Goal: Contribute content: Add original content to the website for others to see

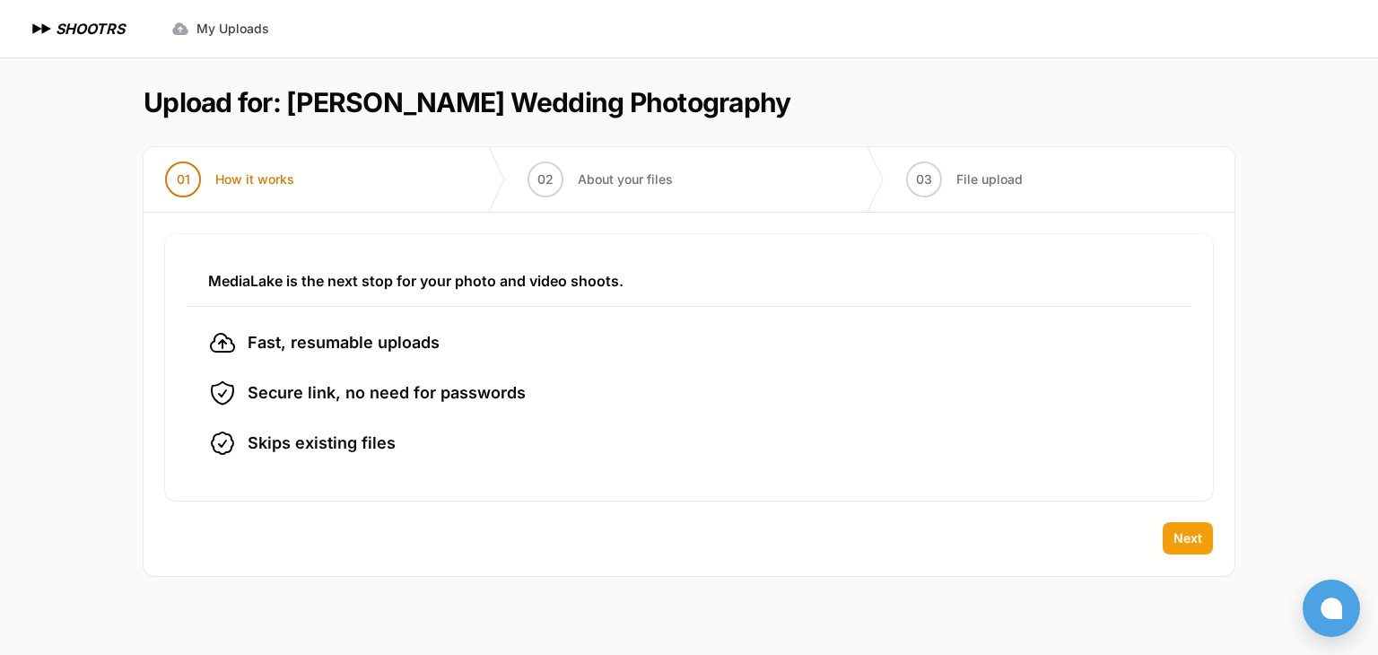
click at [1188, 532] on span "Next" at bounding box center [1188, 538] width 29 height 18
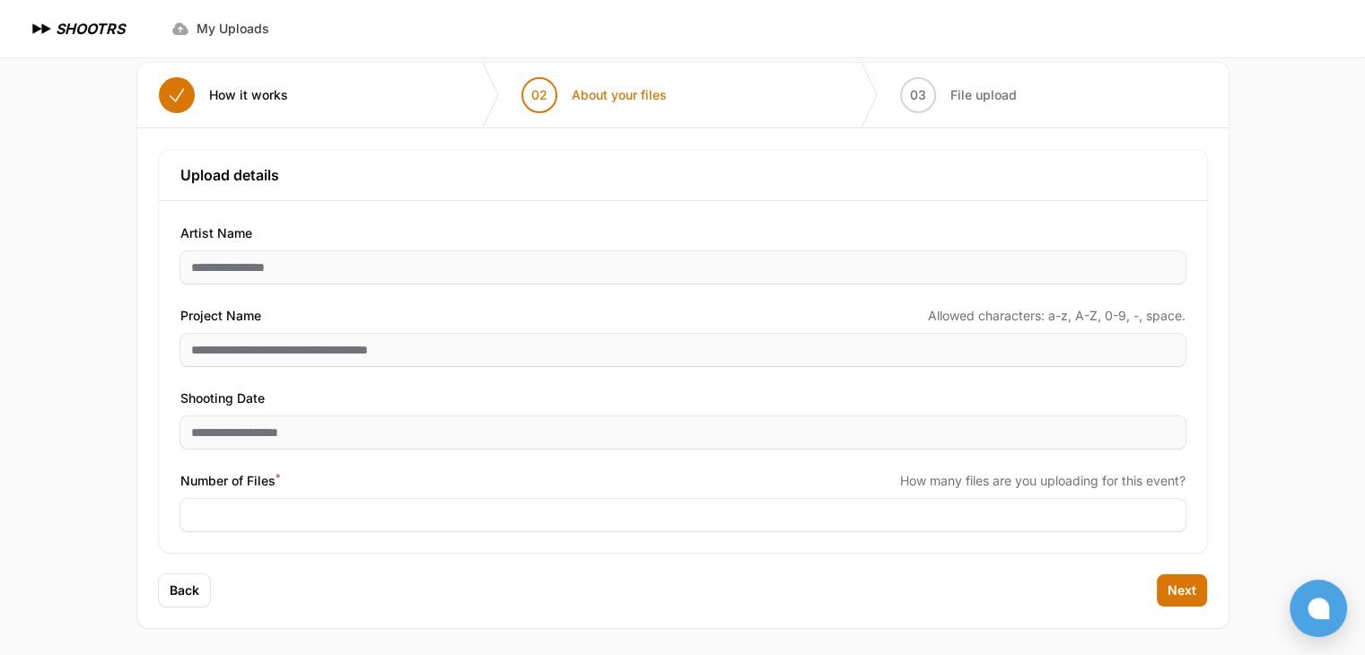
scroll to position [86, 0]
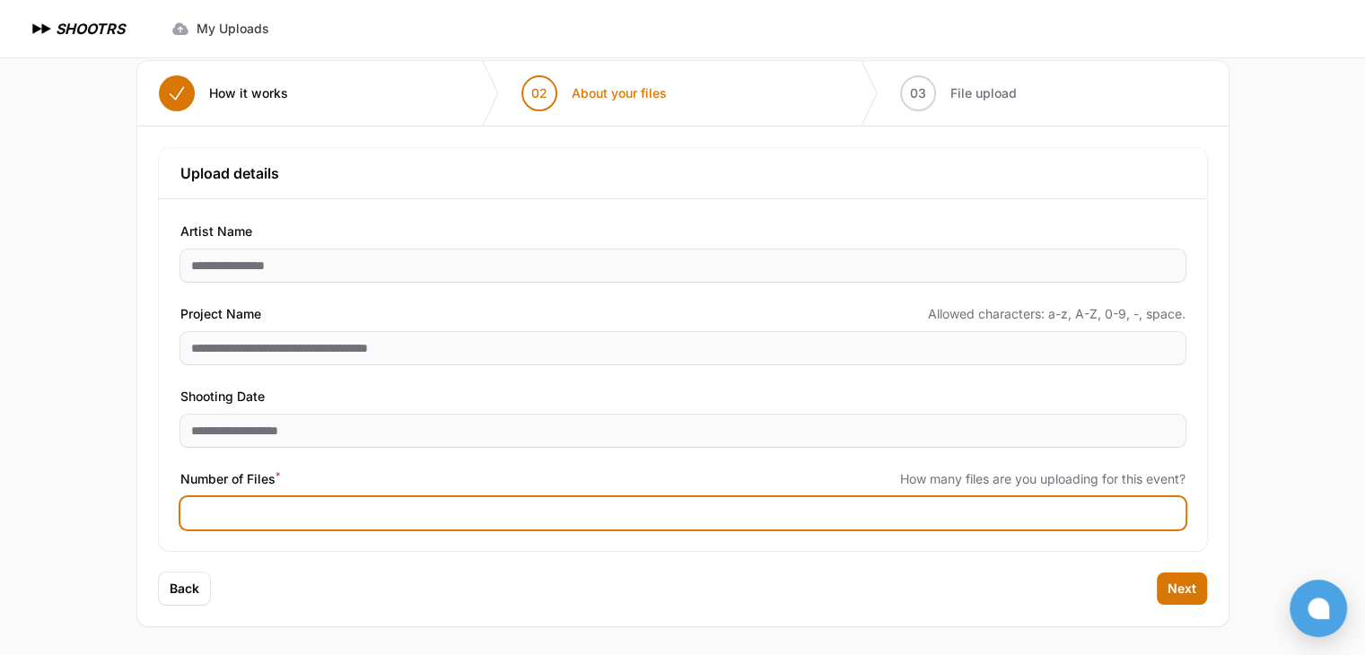
click at [247, 505] on input "Number of Files *" at bounding box center [682, 513] width 1005 height 32
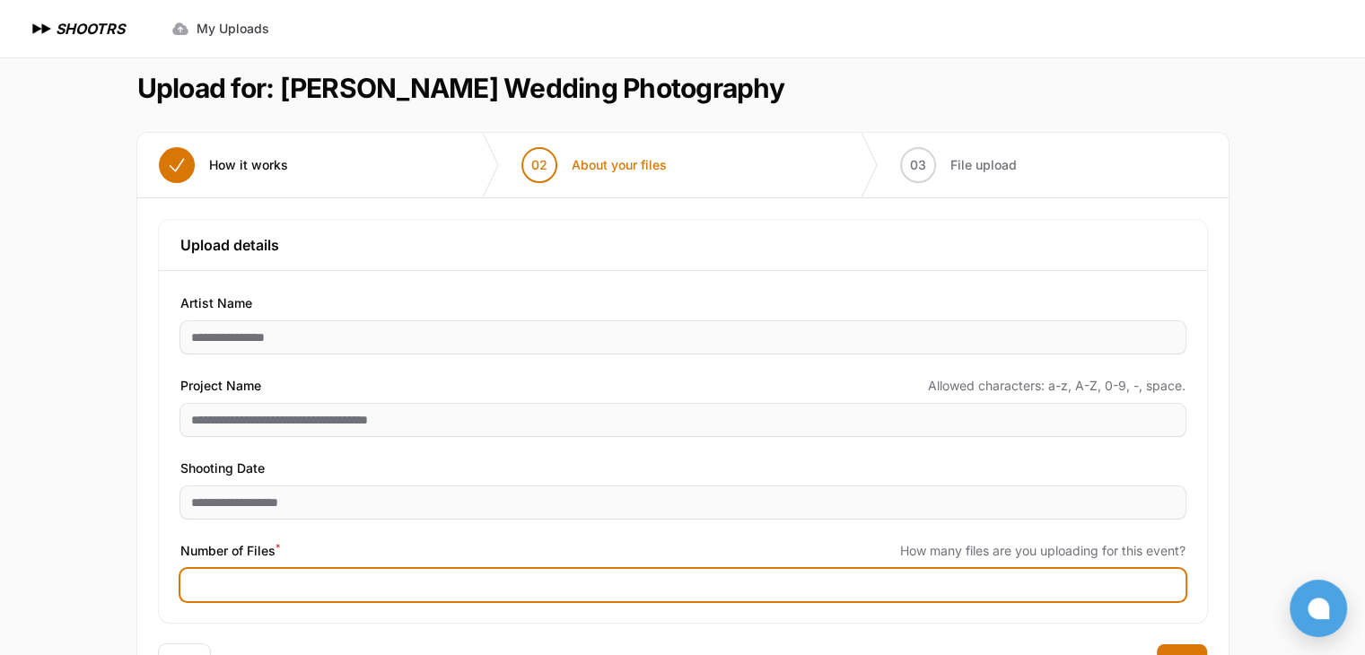
scroll to position [0, 0]
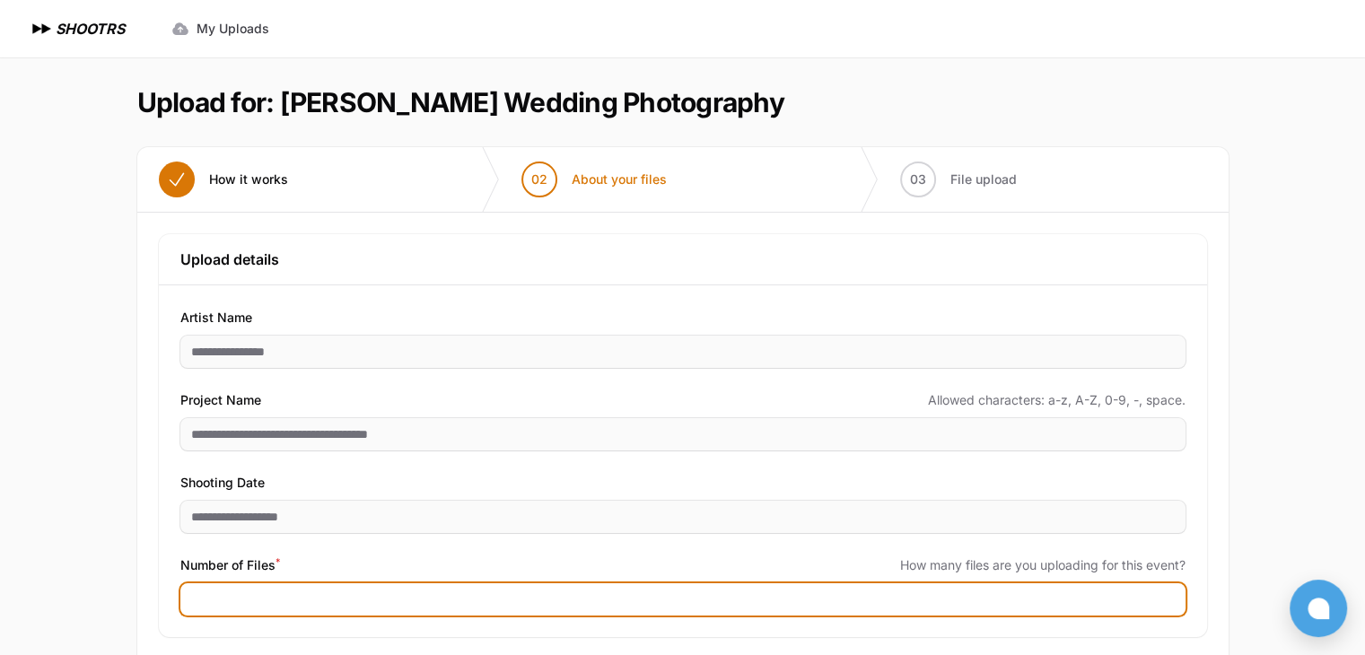
click at [223, 599] on input "Number of Files *" at bounding box center [682, 599] width 1005 height 32
type input "****"
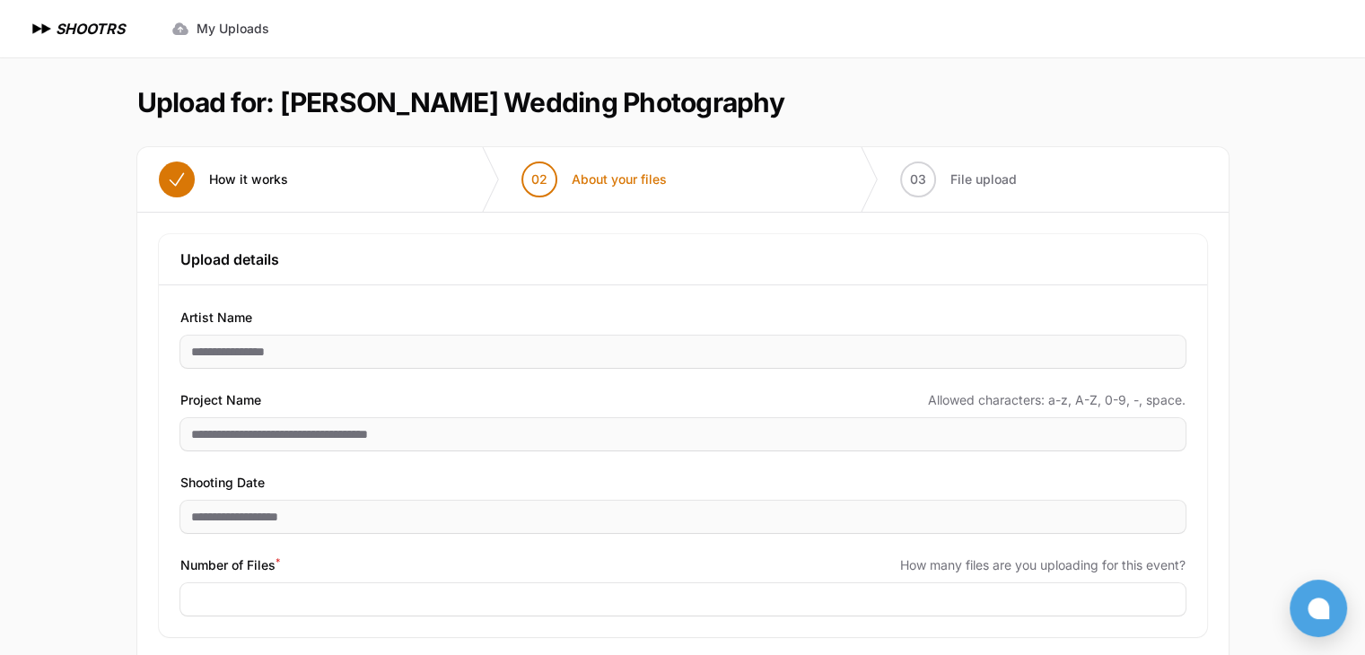
click at [75, 496] on div "Expand sidebar Collapse sidebar SHOOTRS SHOOTRS My Uploads" at bounding box center [682, 370] width 1365 height 741
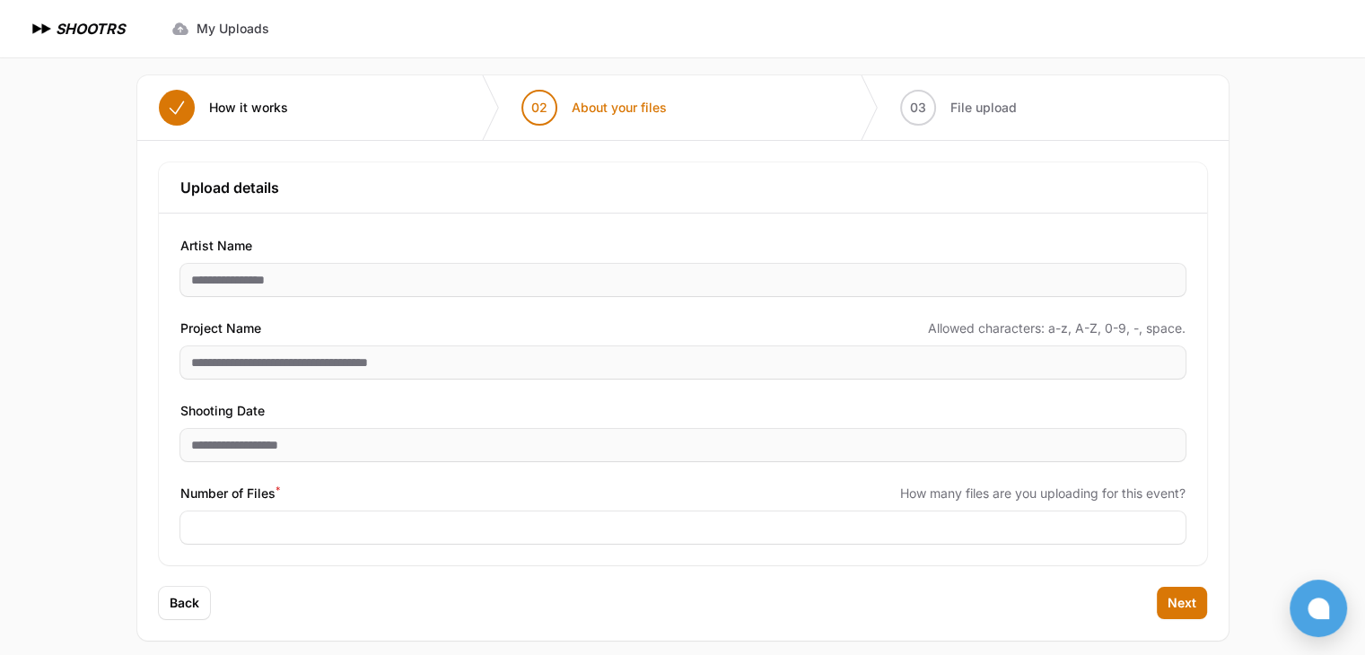
scroll to position [86, 0]
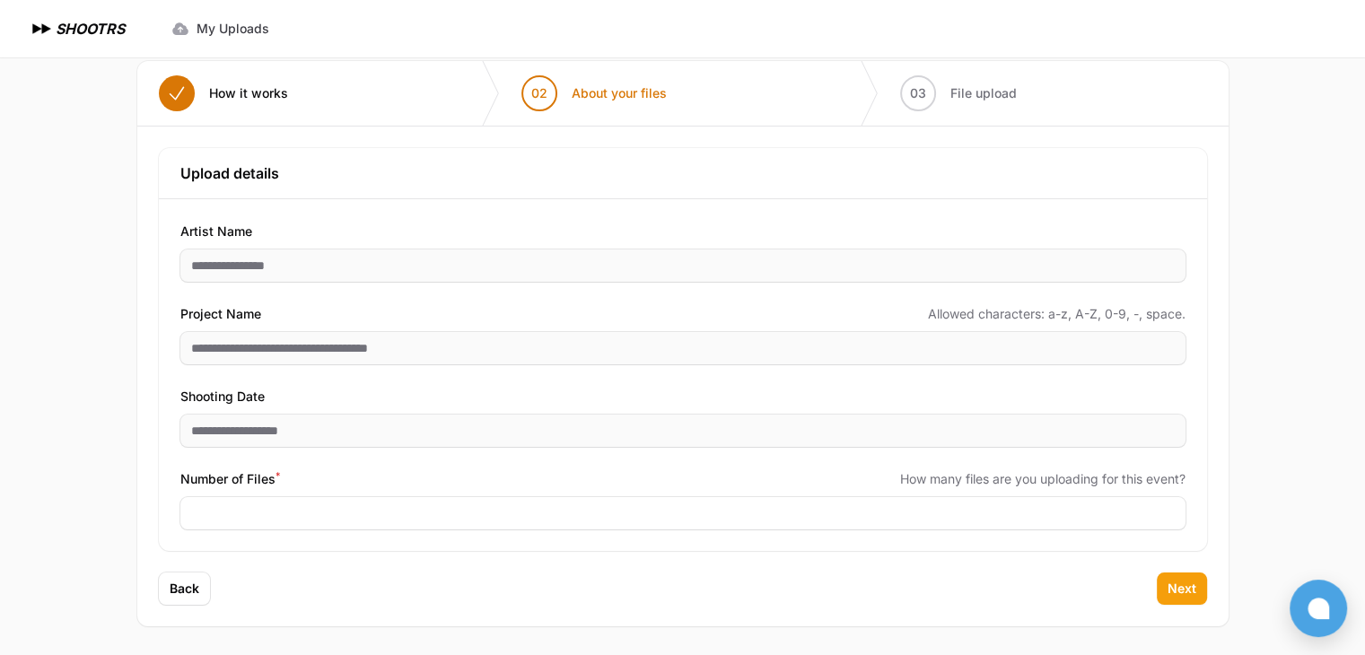
click at [1192, 590] on span "Next" at bounding box center [1182, 589] width 29 height 18
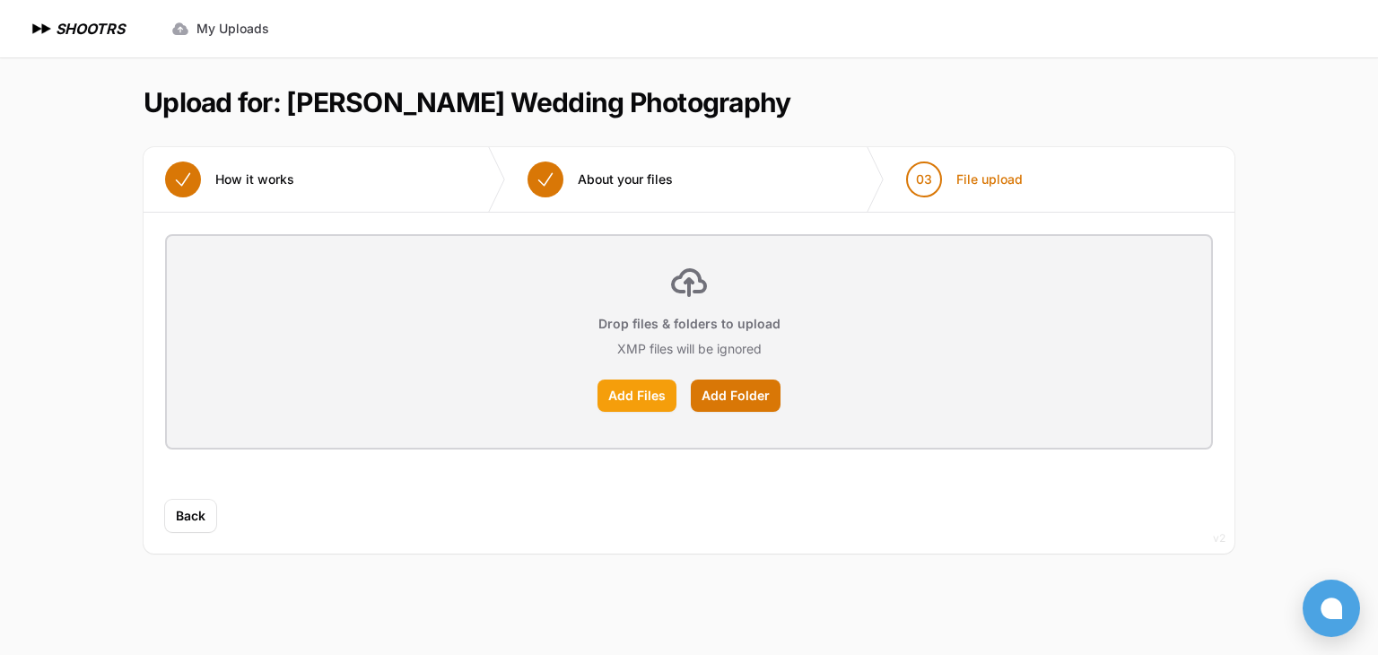
click at [640, 398] on label "Add Files" at bounding box center [637, 396] width 79 height 32
click at [0, 0] on input "Add Files" at bounding box center [0, 0] width 0 height 0
click at [739, 399] on label "Add Folder" at bounding box center [736, 396] width 90 height 32
click at [0, 0] on input "Add Folder" at bounding box center [0, 0] width 0 height 0
